Goal: Navigation & Orientation: Go to known website

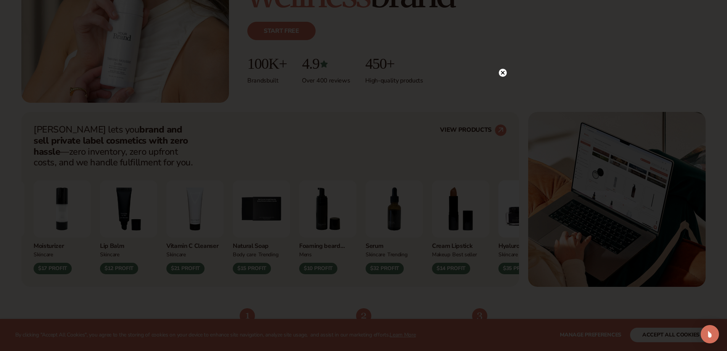
scroll to position [267, 0]
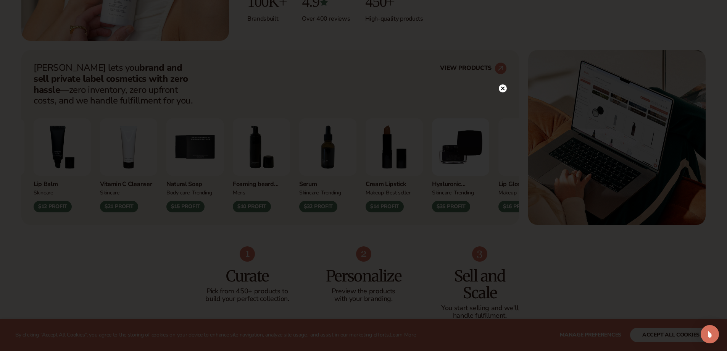
click at [504, 89] on circle at bounding box center [503, 88] width 8 height 8
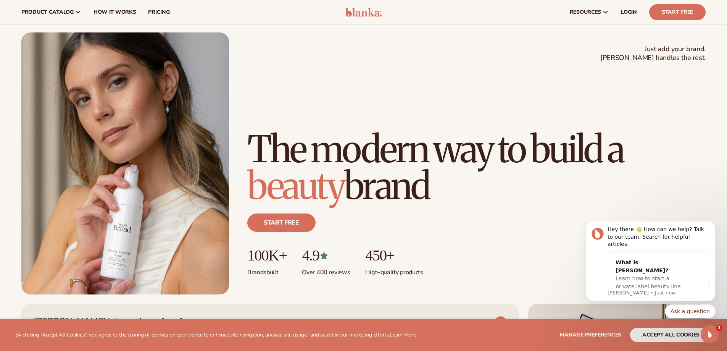
scroll to position [0, 0]
